Goal: Task Accomplishment & Management: Use online tool/utility

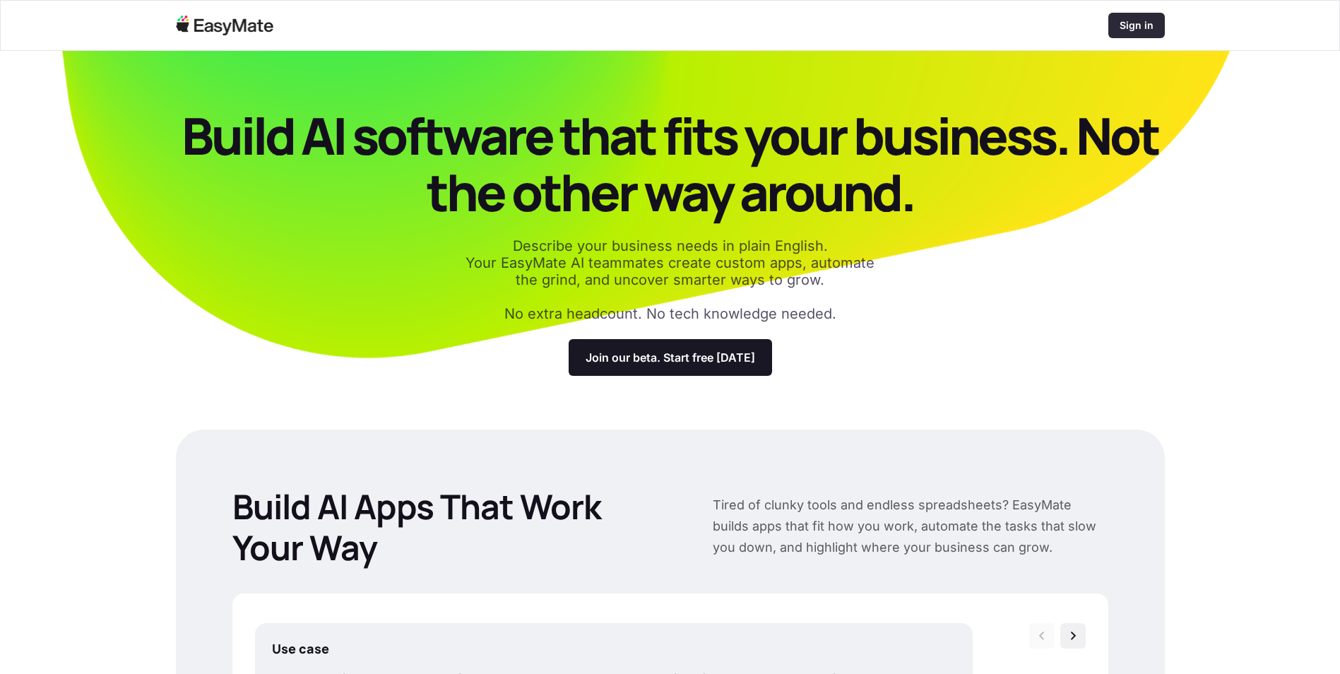
click at [1149, 23] on p "Sign in" at bounding box center [1137, 25] width 34 height 14
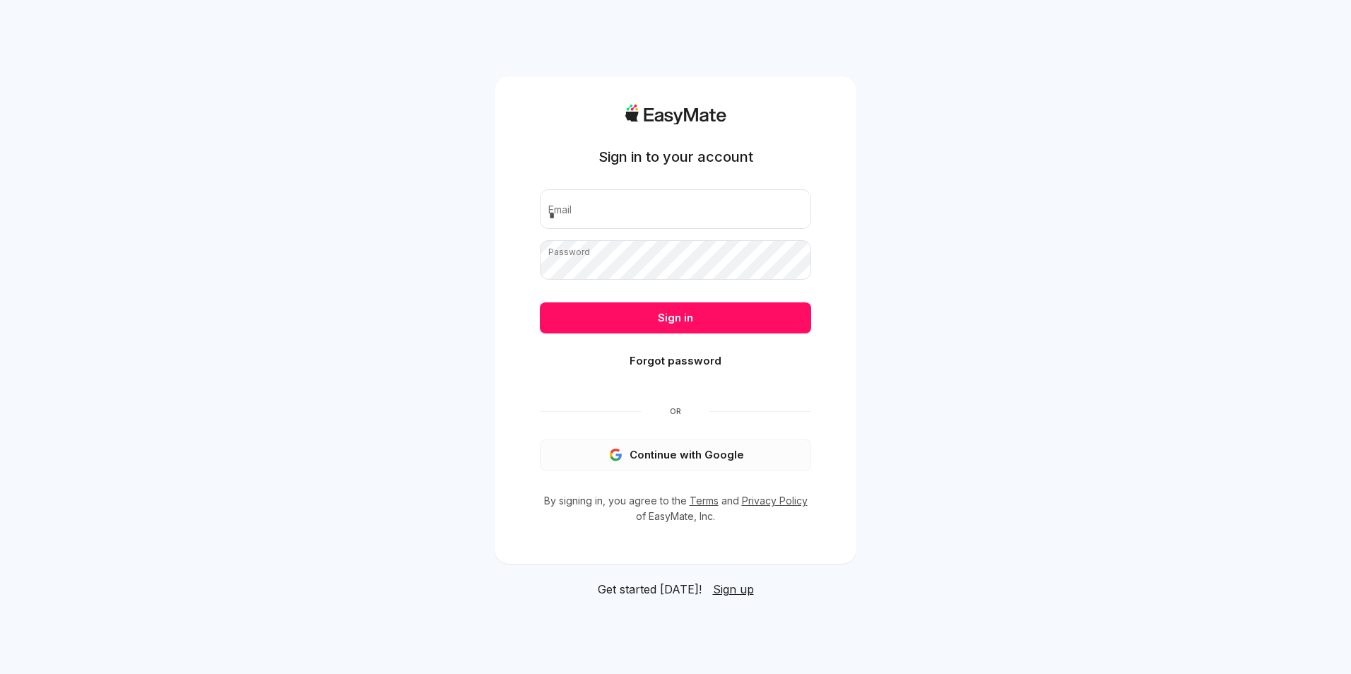
click at [677, 459] on button "Continue with Google" at bounding box center [675, 454] width 271 height 31
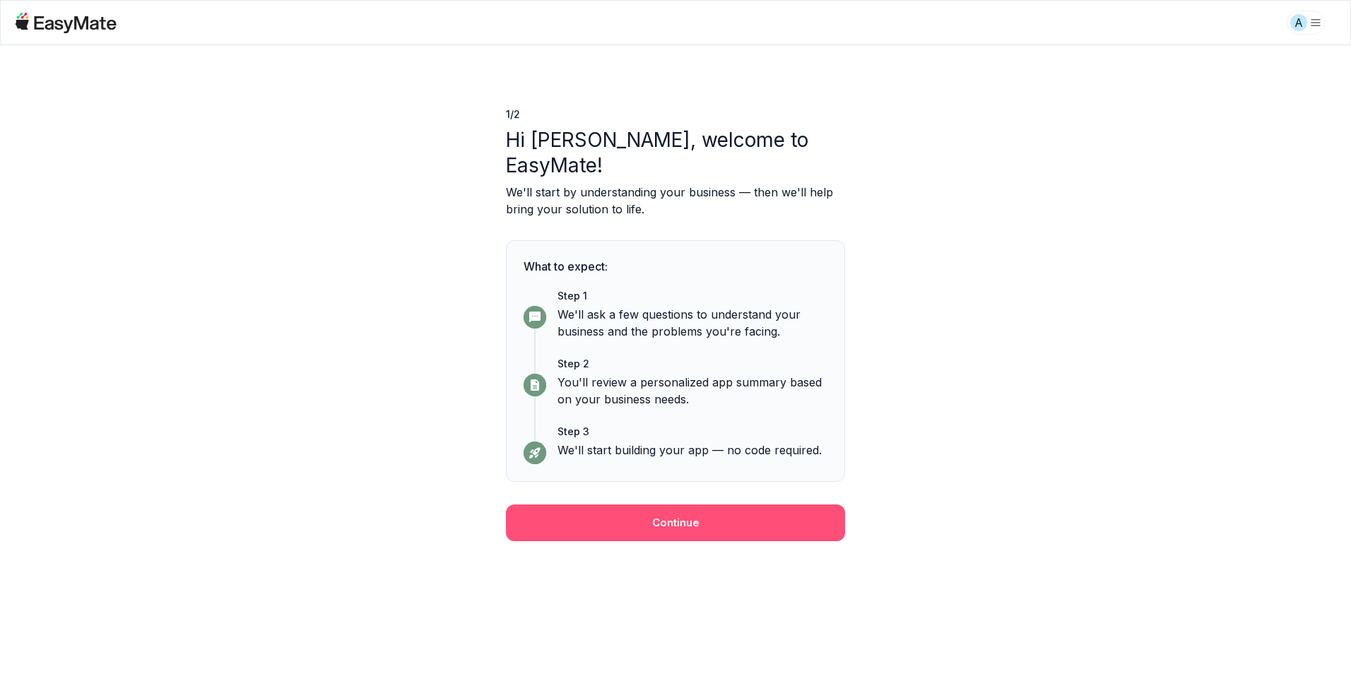
click at [711, 504] on button "Continue" at bounding box center [675, 522] width 339 height 37
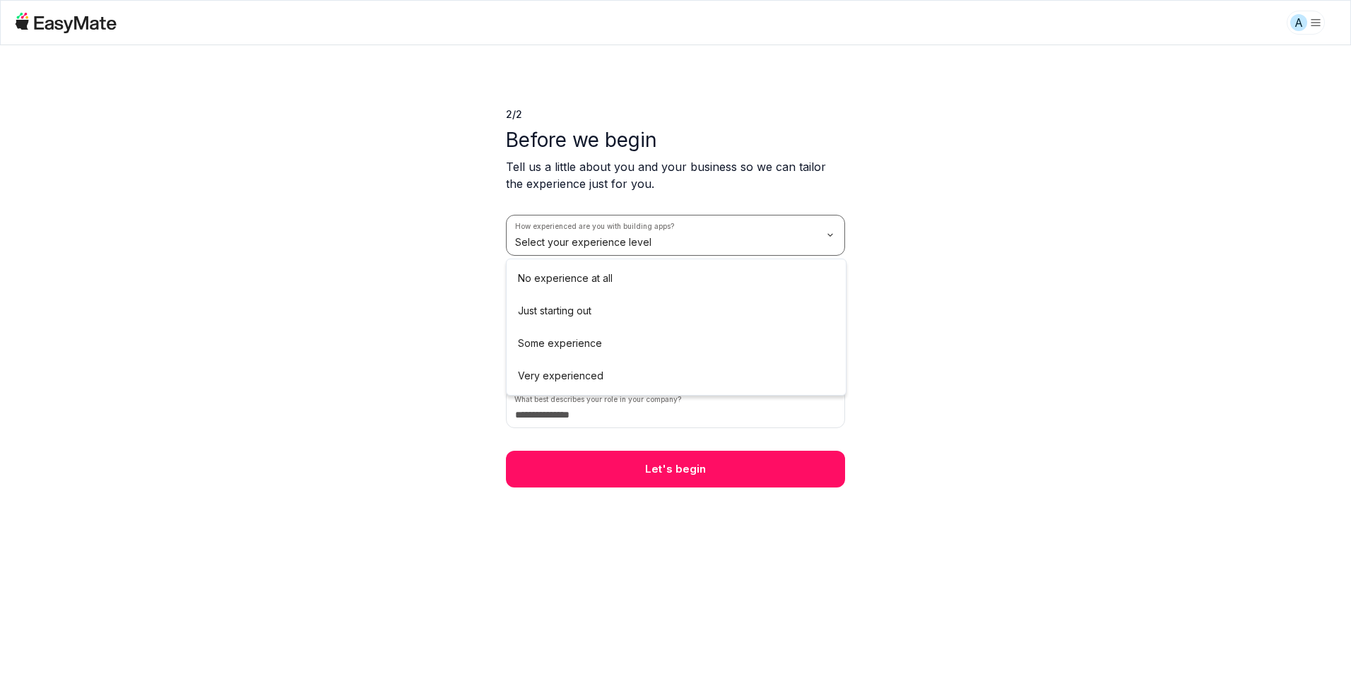
click at [667, 245] on html "A 2 / 2 Before we begin Tell us a little about you and your business so we can …" at bounding box center [675, 337] width 1351 height 674
click at [623, 304] on html "A 2 / 2 Before we begin Tell us a little about you and your business so we can …" at bounding box center [675, 337] width 1351 height 674
click at [566, 354] on html "A 2 / 2 Before we begin Tell us a little about you and your business so we can …" at bounding box center [675, 337] width 1351 height 674
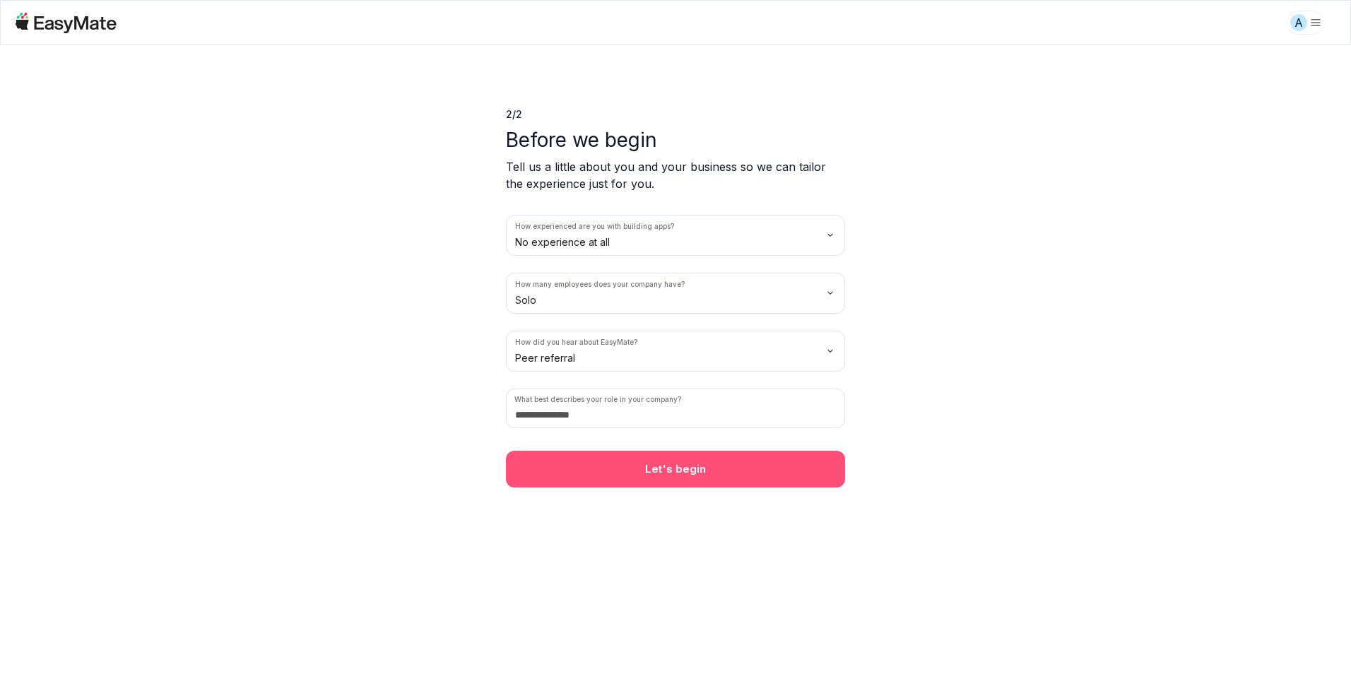
click at [609, 466] on button "Let's begin" at bounding box center [675, 469] width 339 height 37
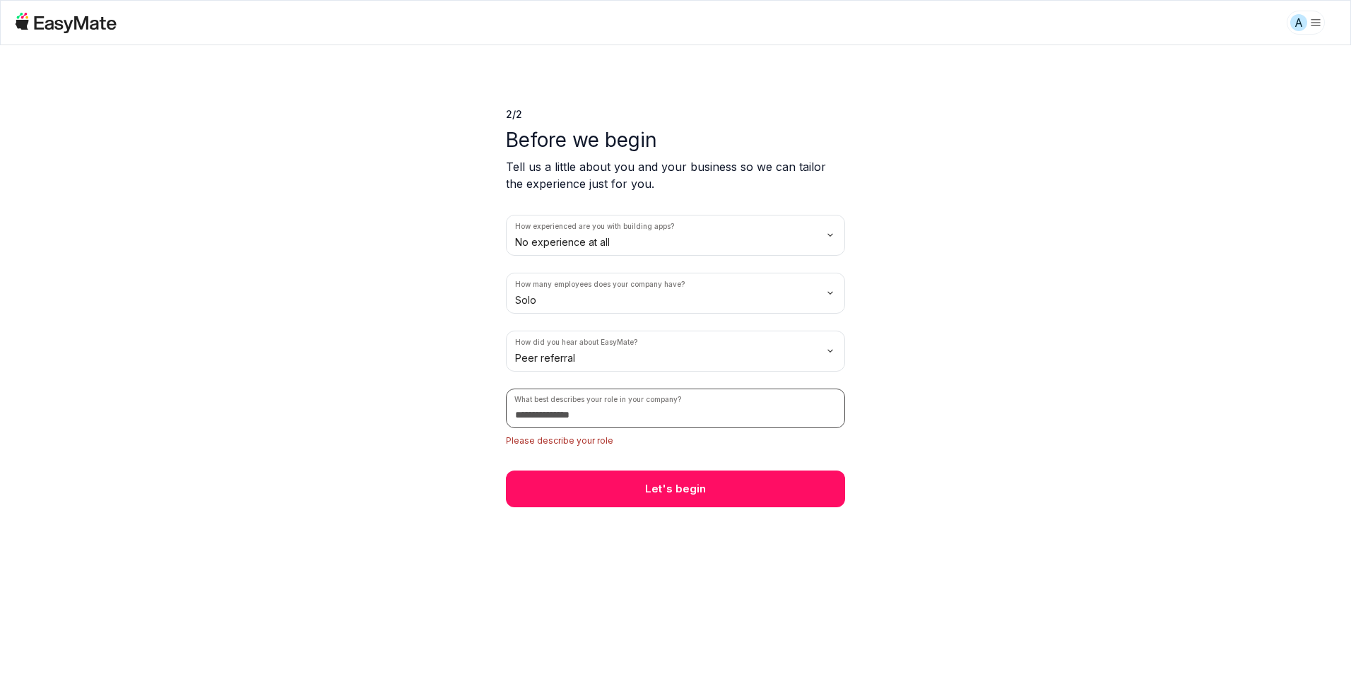
click at [580, 413] on input at bounding box center [675, 409] width 339 height 40
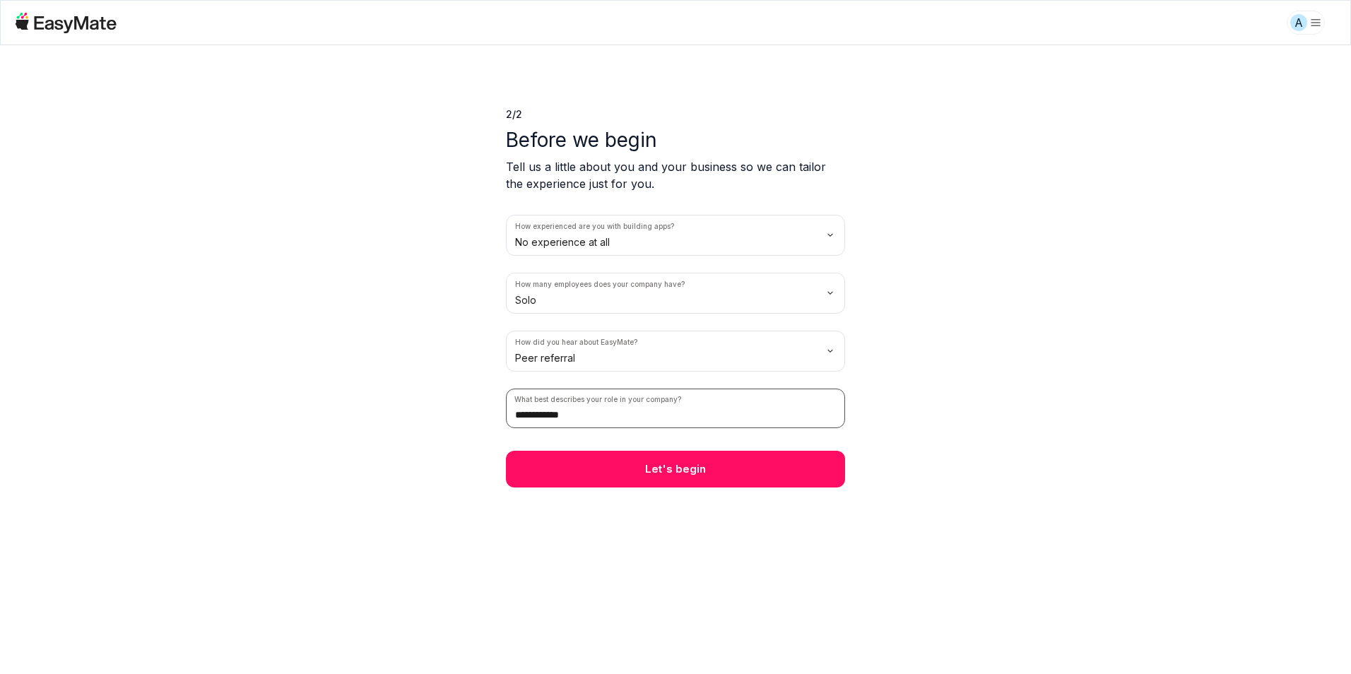
type input "**********"
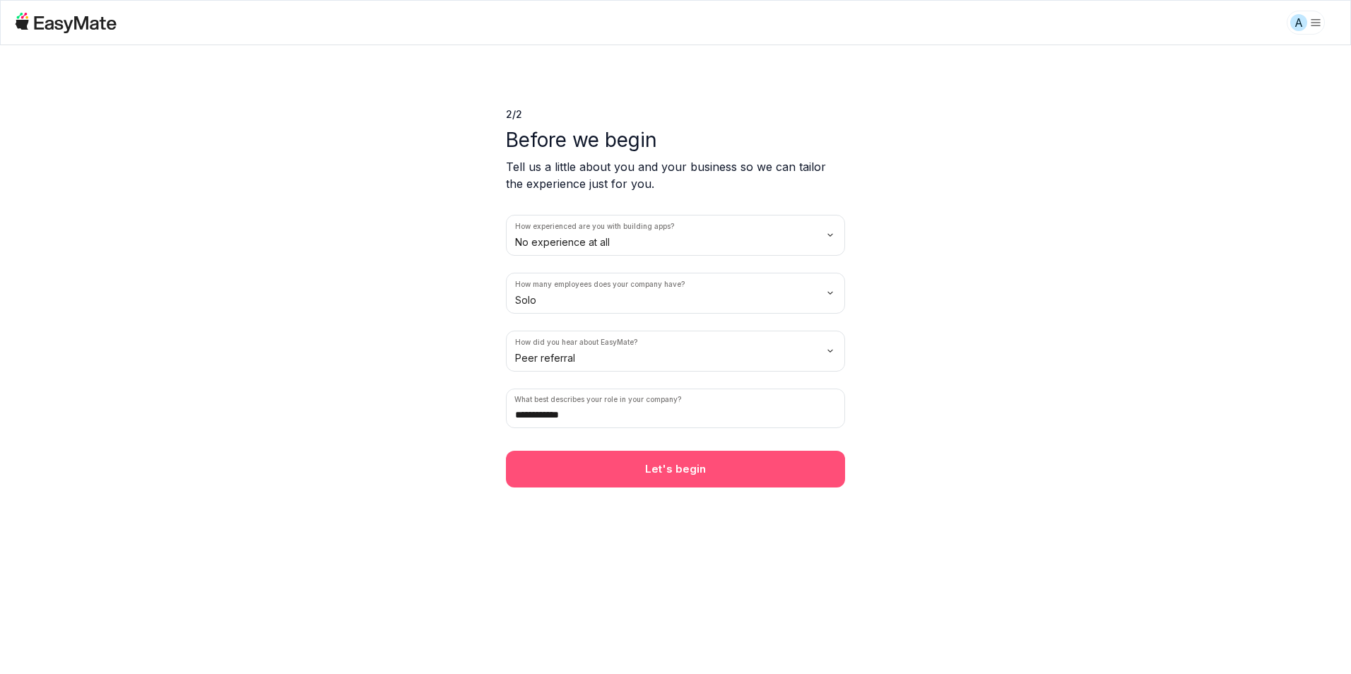
click at [616, 471] on button "Let's begin" at bounding box center [675, 469] width 339 height 37
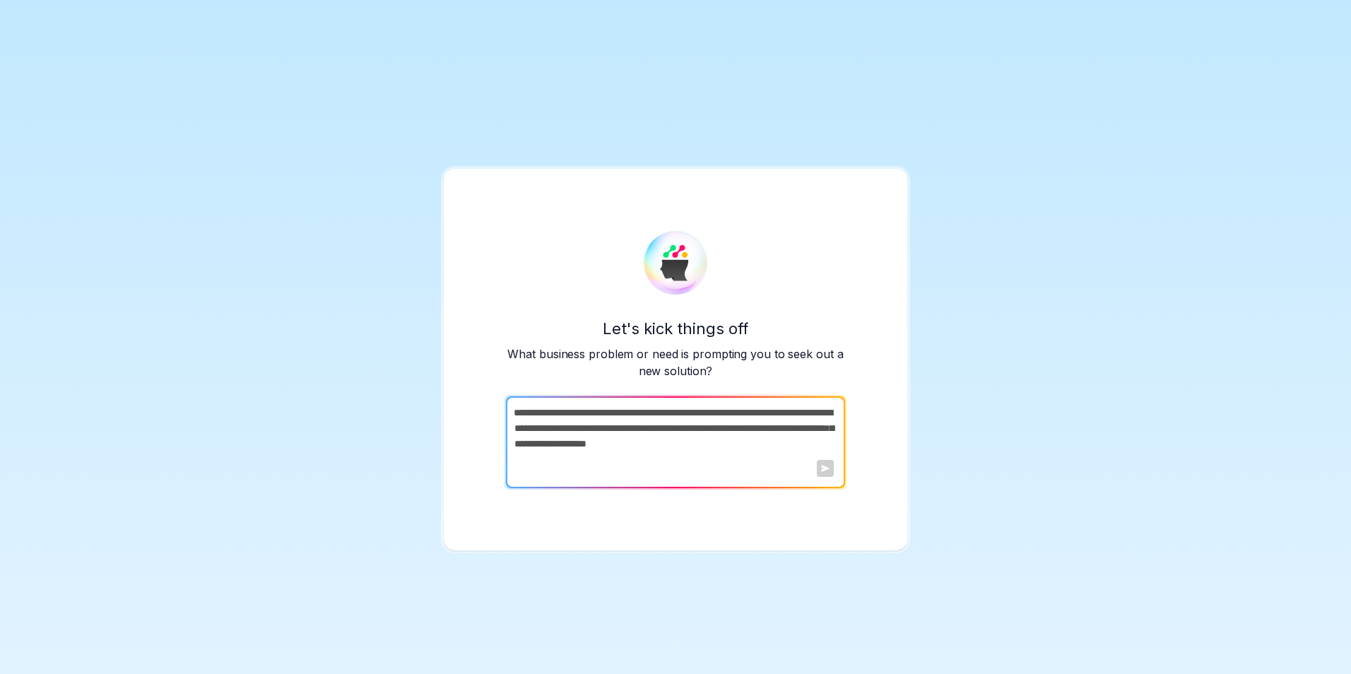
click at [826, 470] on div at bounding box center [825, 468] width 17 height 17
click at [609, 408] on textarea at bounding box center [674, 442] width 336 height 92
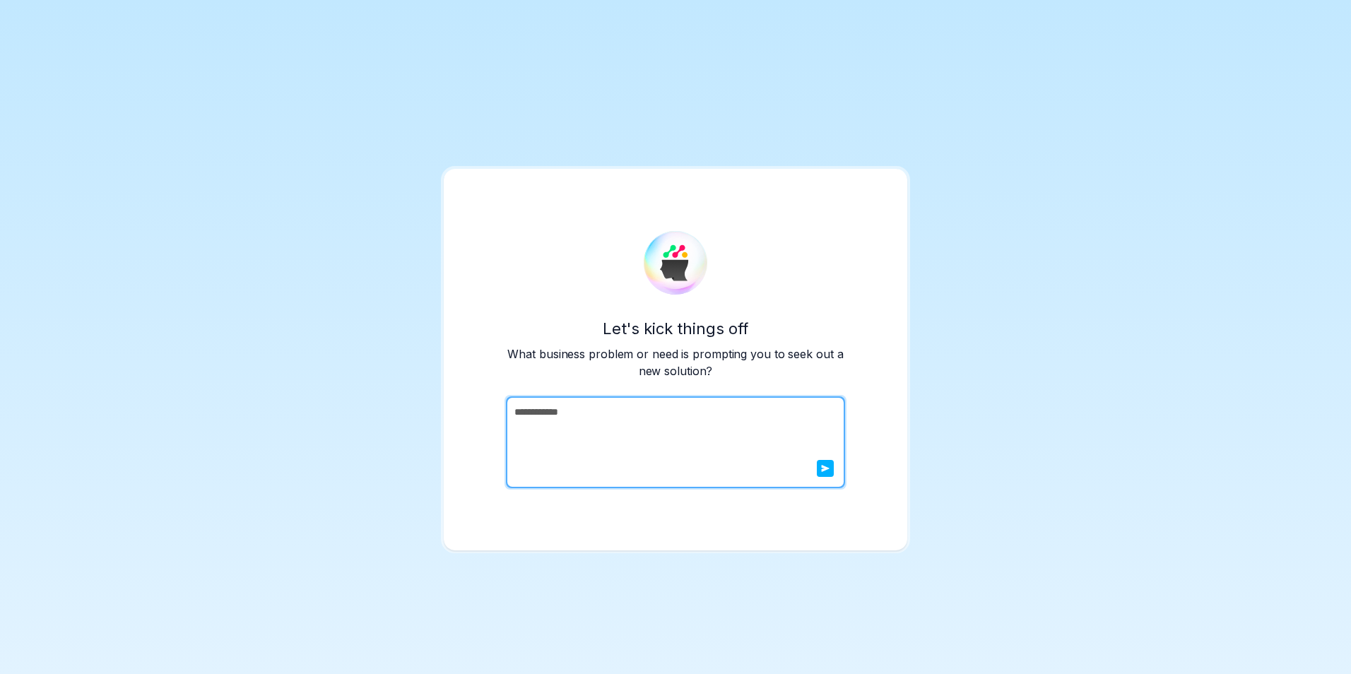
type textarea "**********"
click at [831, 471] on button "submit" at bounding box center [825, 468] width 17 height 17
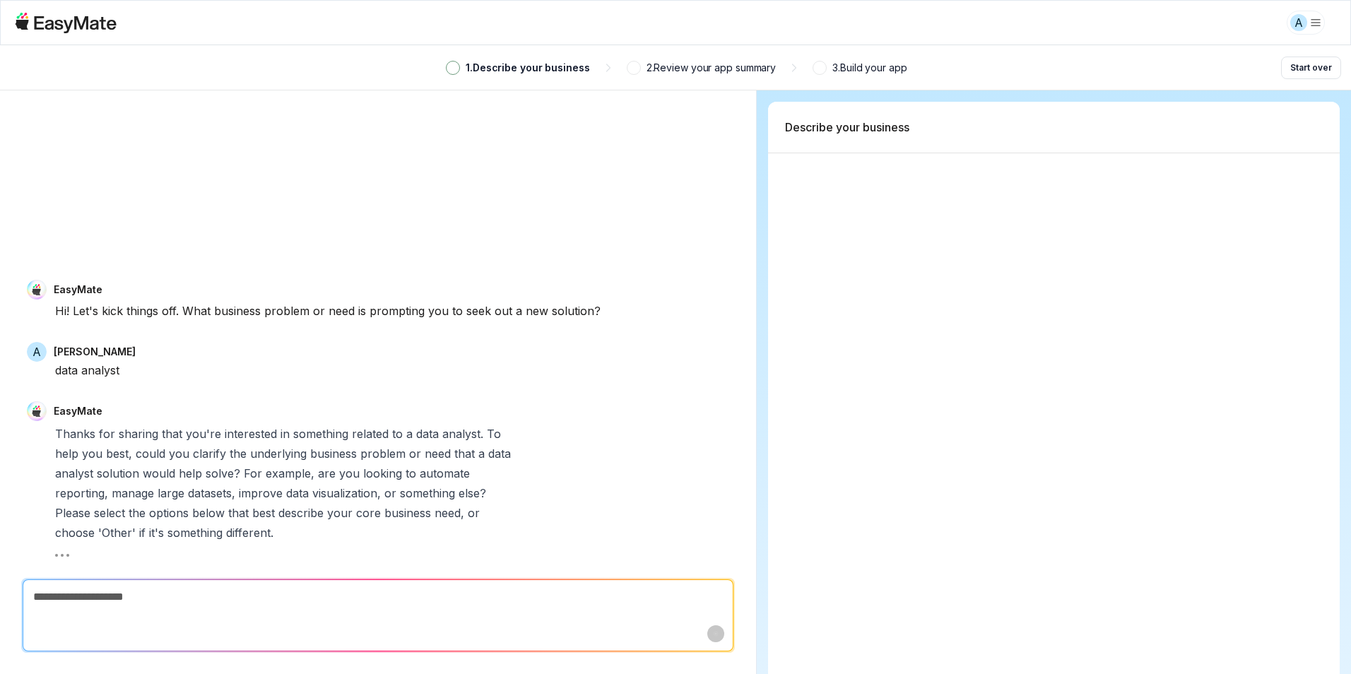
type textarea "*"
